Goal: Task Accomplishment & Management: Manage account settings

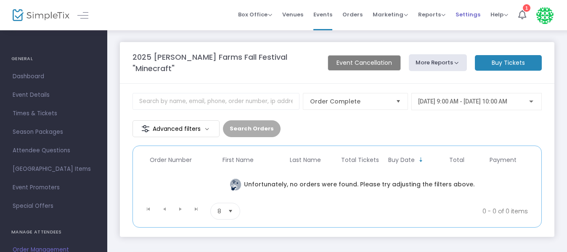
click at [470, 15] on span "Settings" at bounding box center [467, 14] width 25 height 21
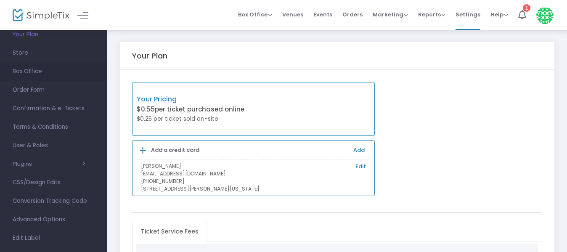
scroll to position [84, 0]
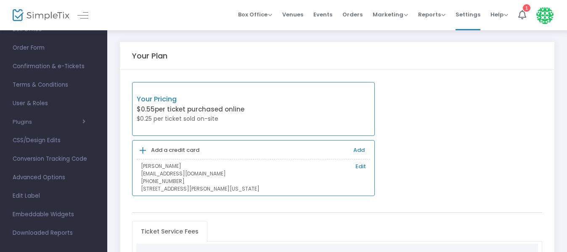
click at [46, 100] on span "User & Roles" at bounding box center [54, 103] width 82 height 11
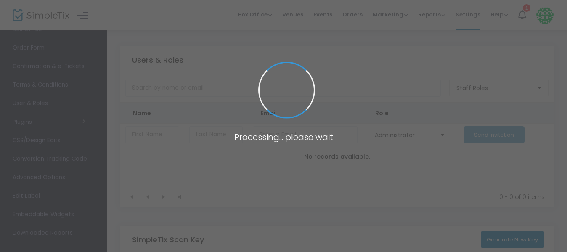
type input "JNBDS"
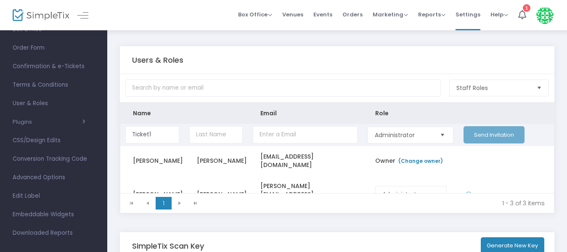
type input "Ticket1"
type input "L"
type input "[PERSON_NAME]"
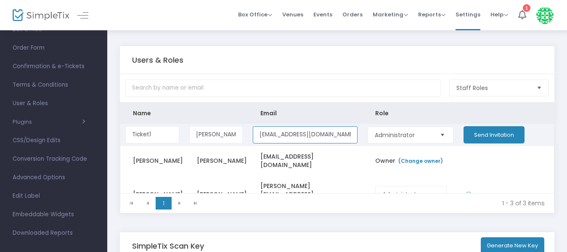
click at [442, 134] on span "Select" at bounding box center [443, 135] width 14 height 14
type input "[EMAIL_ADDRESS][DOMAIN_NAME]"
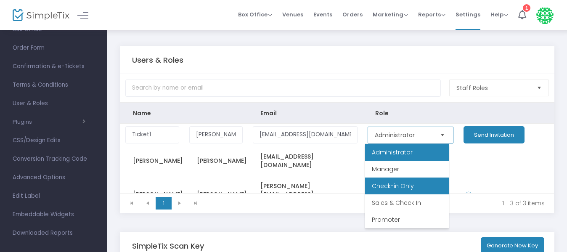
click at [425, 186] on li "Check-in Only" at bounding box center [407, 185] width 84 height 17
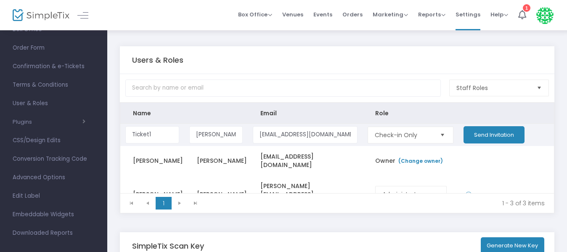
click at [472, 134] on button "Send Invitation" at bounding box center [493, 134] width 61 height 17
